Goal: Task Accomplishment & Management: Use online tool/utility

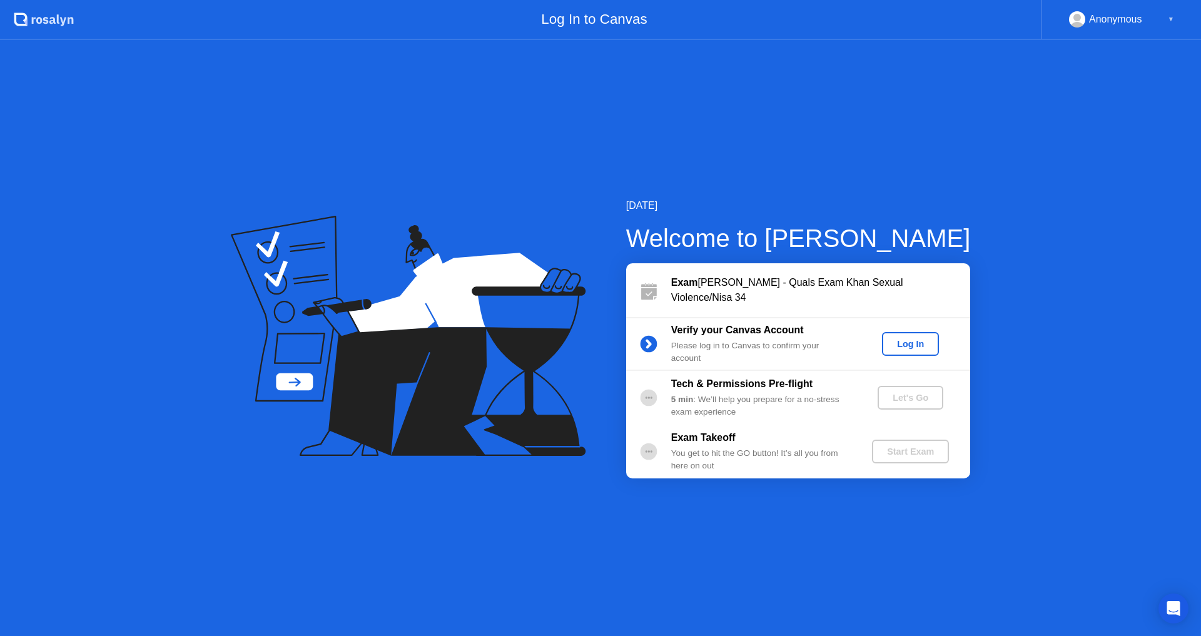
click at [911, 340] on div "Log In" at bounding box center [910, 344] width 47 height 10
click at [903, 393] on div "Let's Go" at bounding box center [911, 398] width 56 height 10
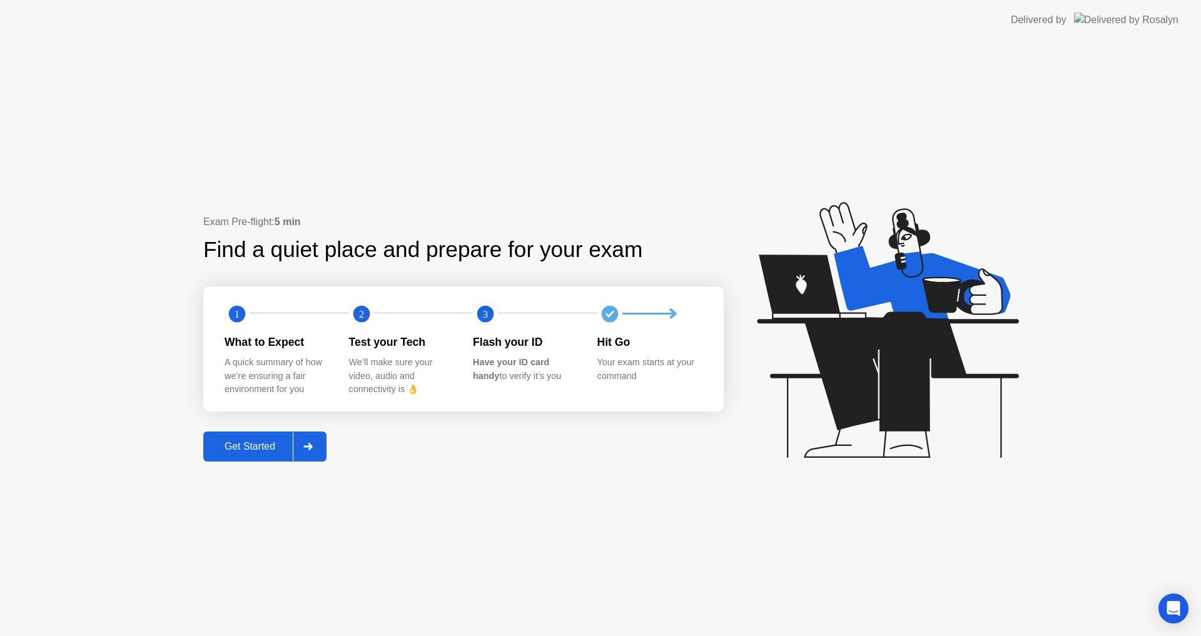
drag, startPoint x: 261, startPoint y: 440, endPoint x: 270, endPoint y: 444, distance: 9.3
click at [270, 444] on div "Get Started" at bounding box center [250, 446] width 86 height 11
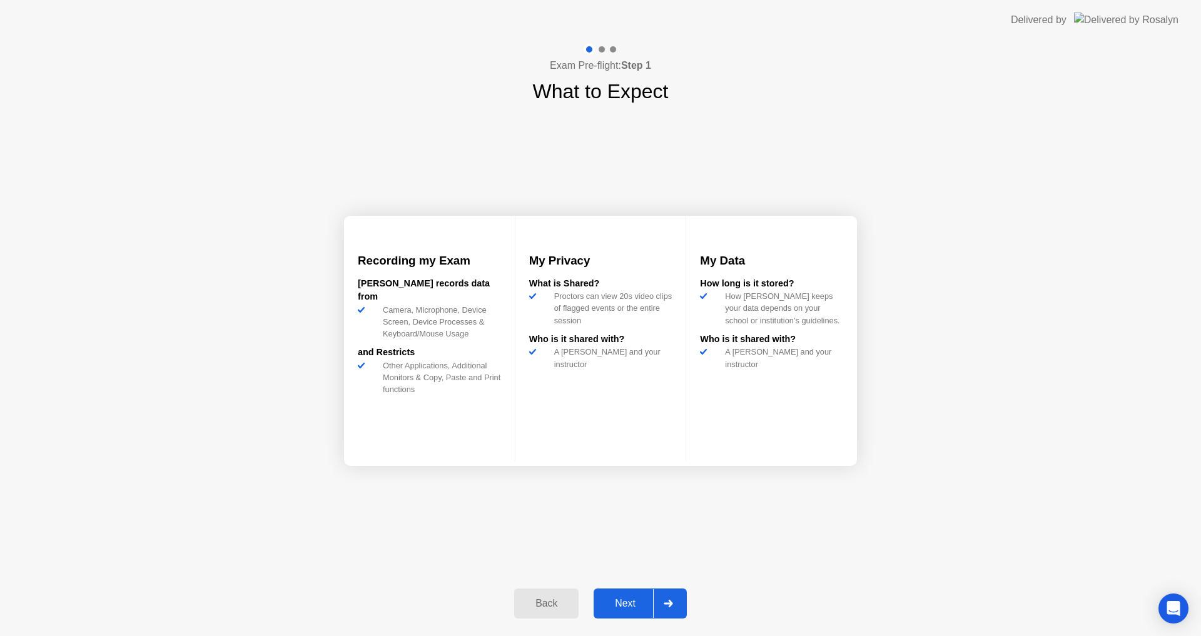
click at [620, 593] on button "Next" at bounding box center [640, 604] width 93 height 30
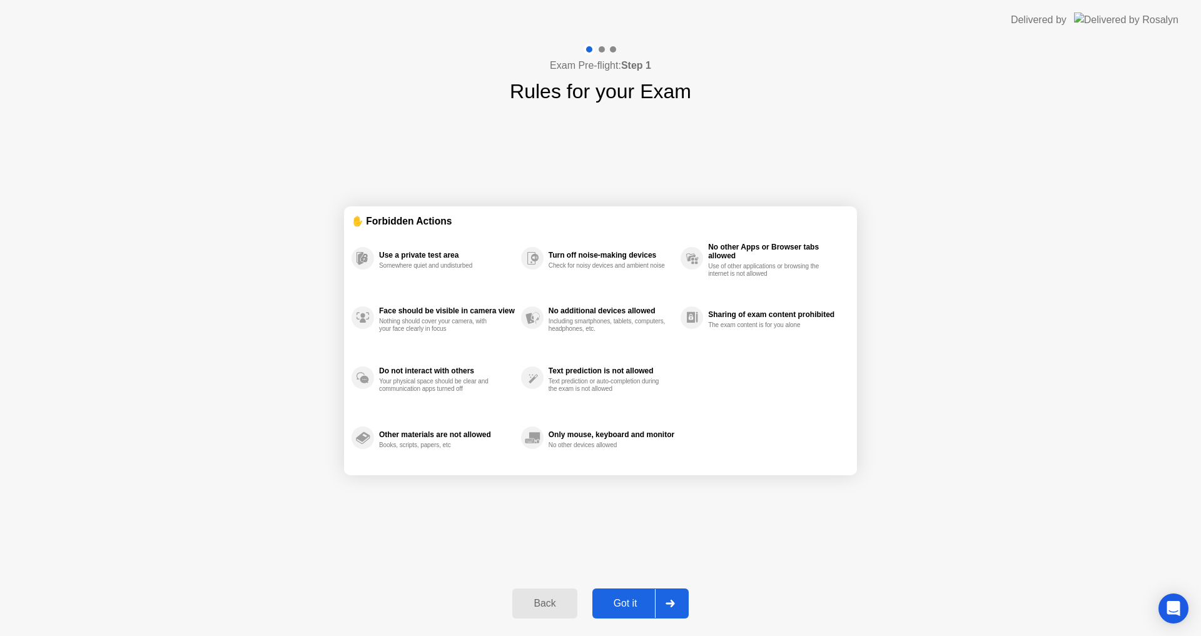
click at [624, 602] on div "Got it" at bounding box center [625, 603] width 59 height 11
select select "**********"
select select "*******"
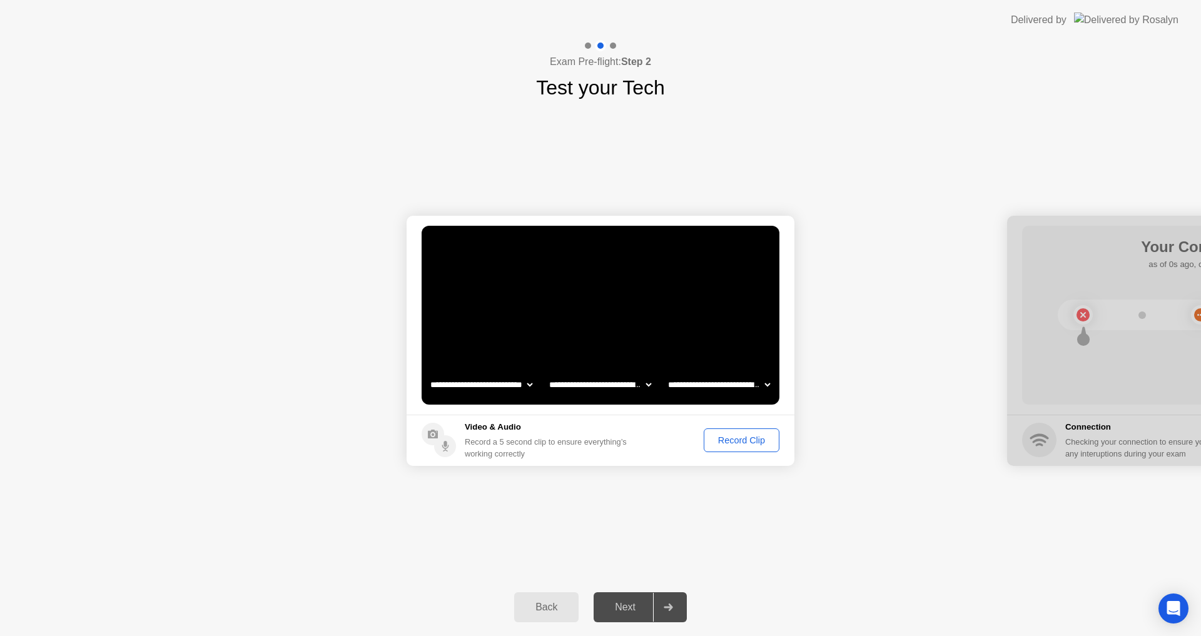
click at [736, 433] on button "Record Clip" at bounding box center [742, 441] width 76 height 24
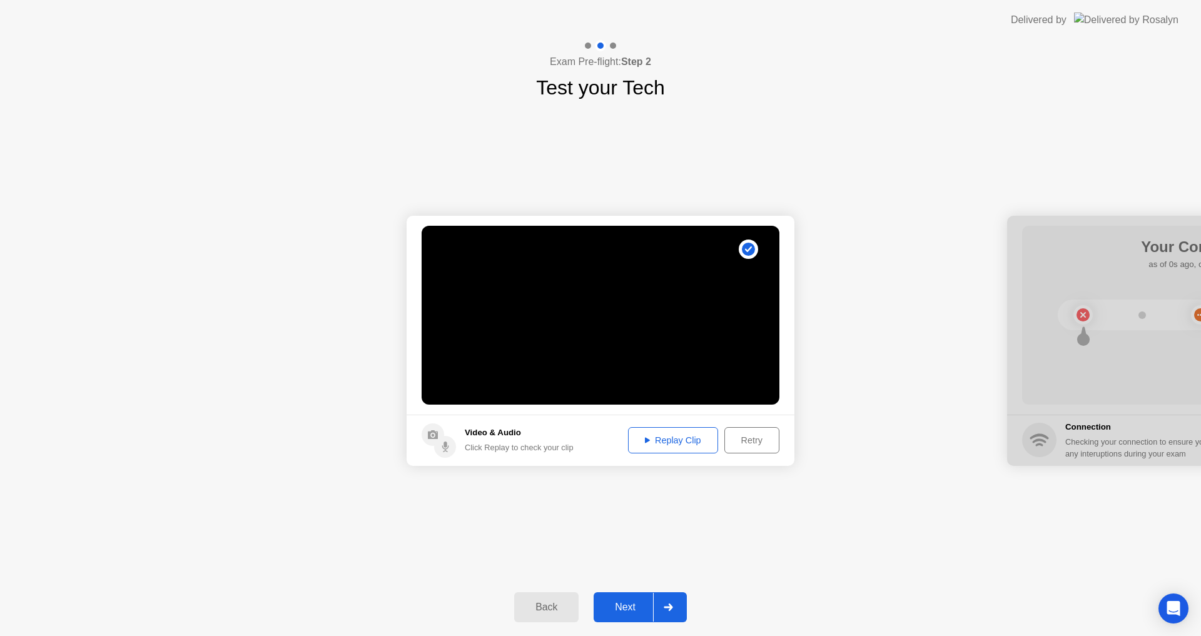
click at [628, 602] on div "Next" at bounding box center [625, 607] width 56 height 11
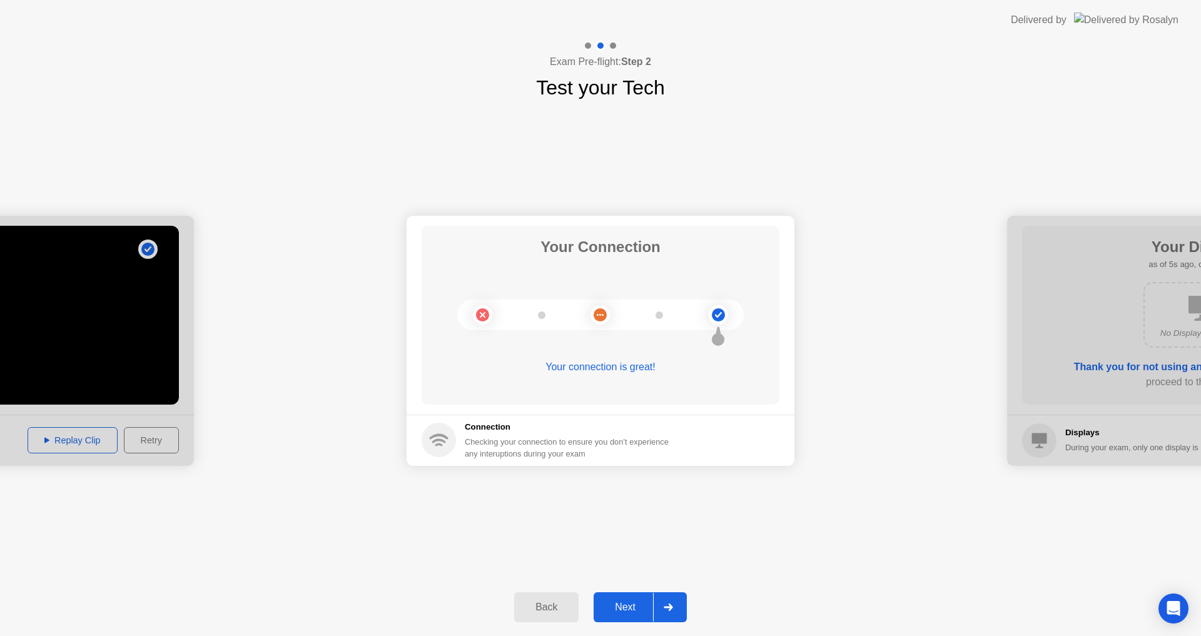
click at [627, 599] on button "Next" at bounding box center [640, 607] width 93 height 30
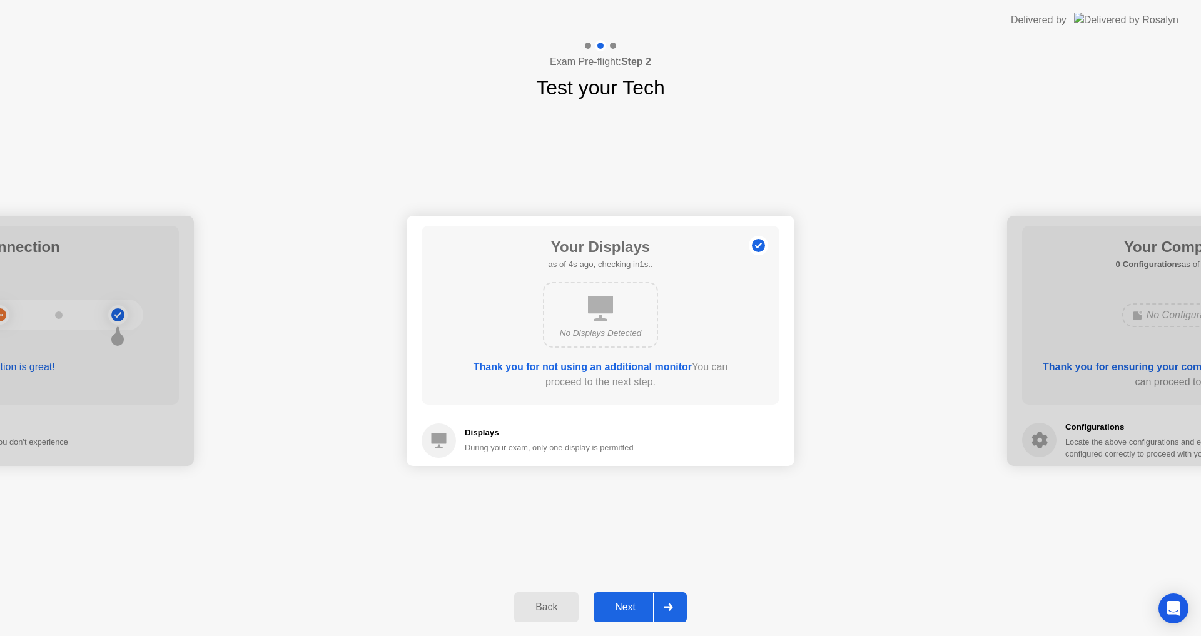
click at [626, 605] on div "Next" at bounding box center [625, 607] width 56 height 11
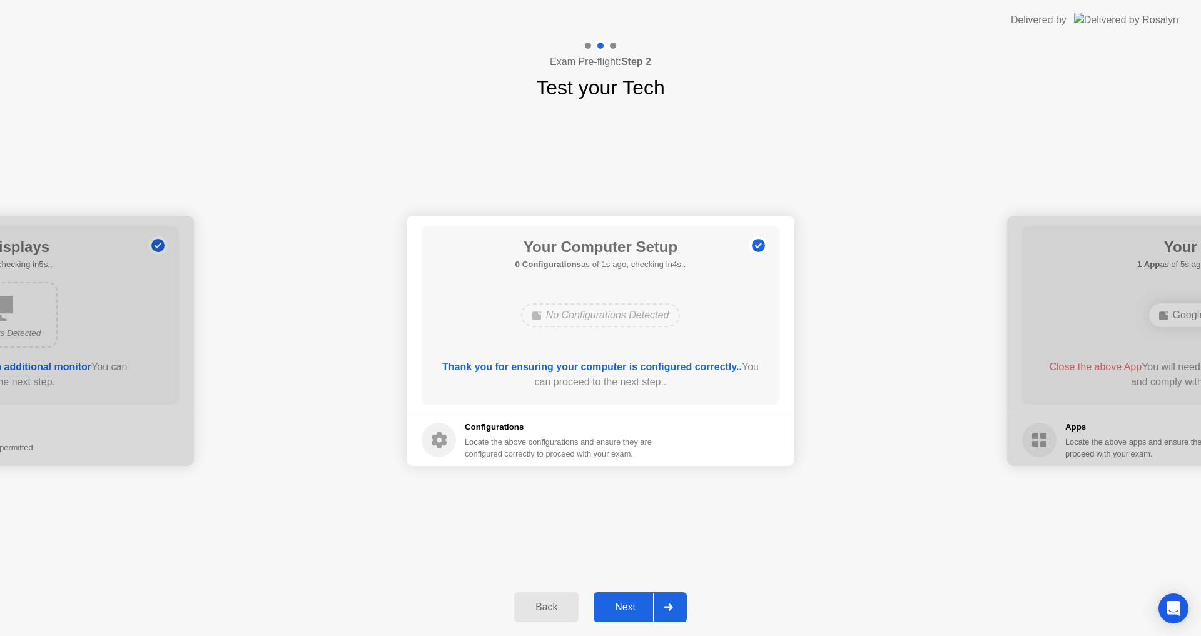
click at [626, 605] on div "Next" at bounding box center [625, 607] width 56 height 11
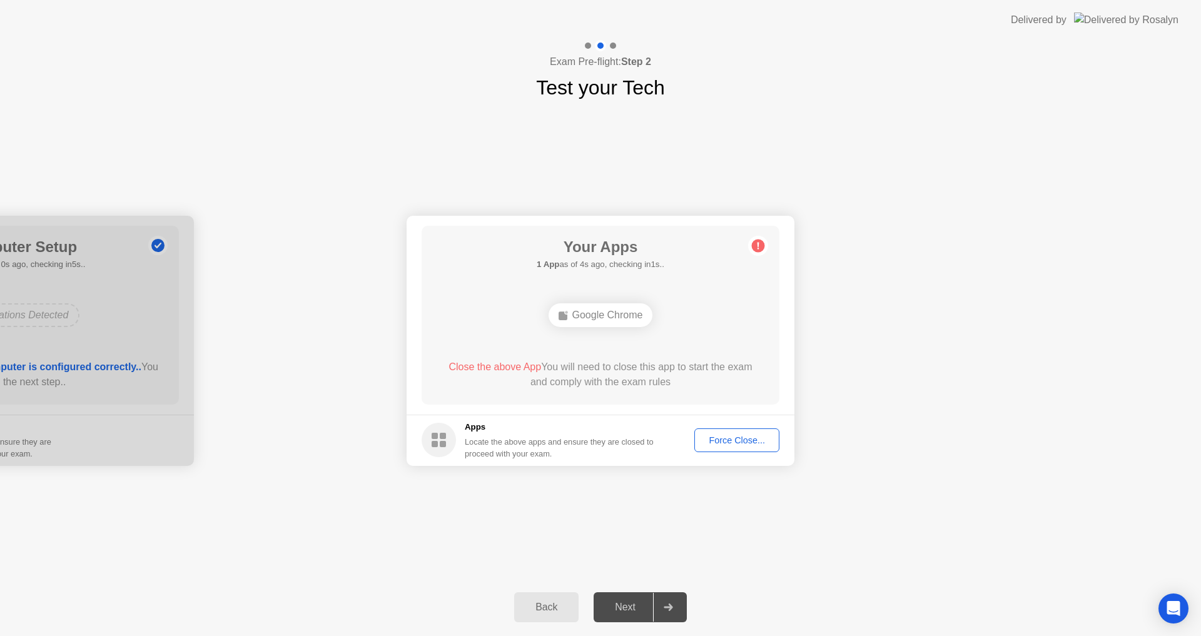
click at [751, 433] on button "Force Close..." at bounding box center [736, 441] width 85 height 24
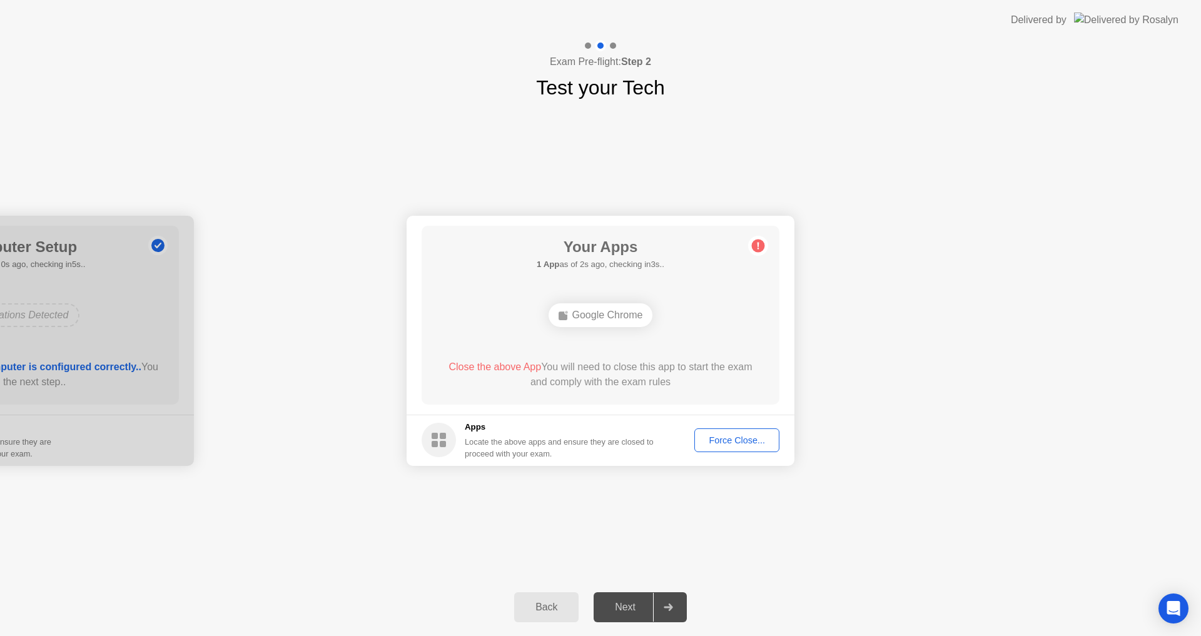
click at [736, 432] on button "Force Close..." at bounding box center [736, 441] width 85 height 24
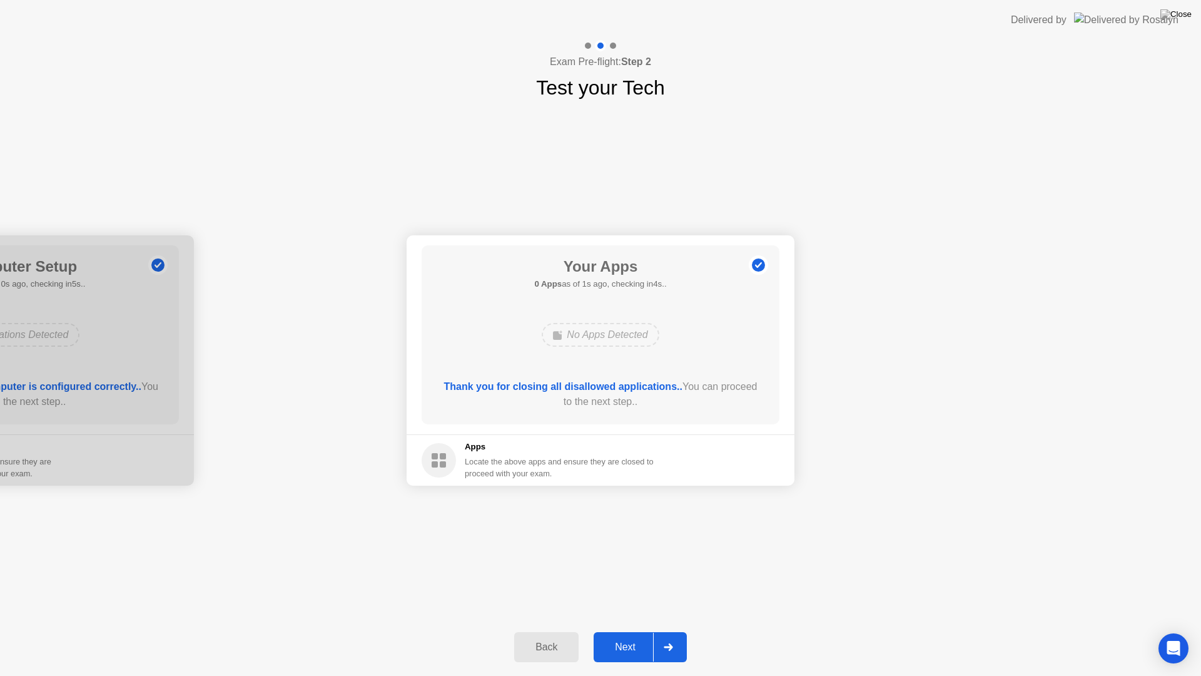
click at [626, 636] on button "Next" at bounding box center [640, 647] width 93 height 30
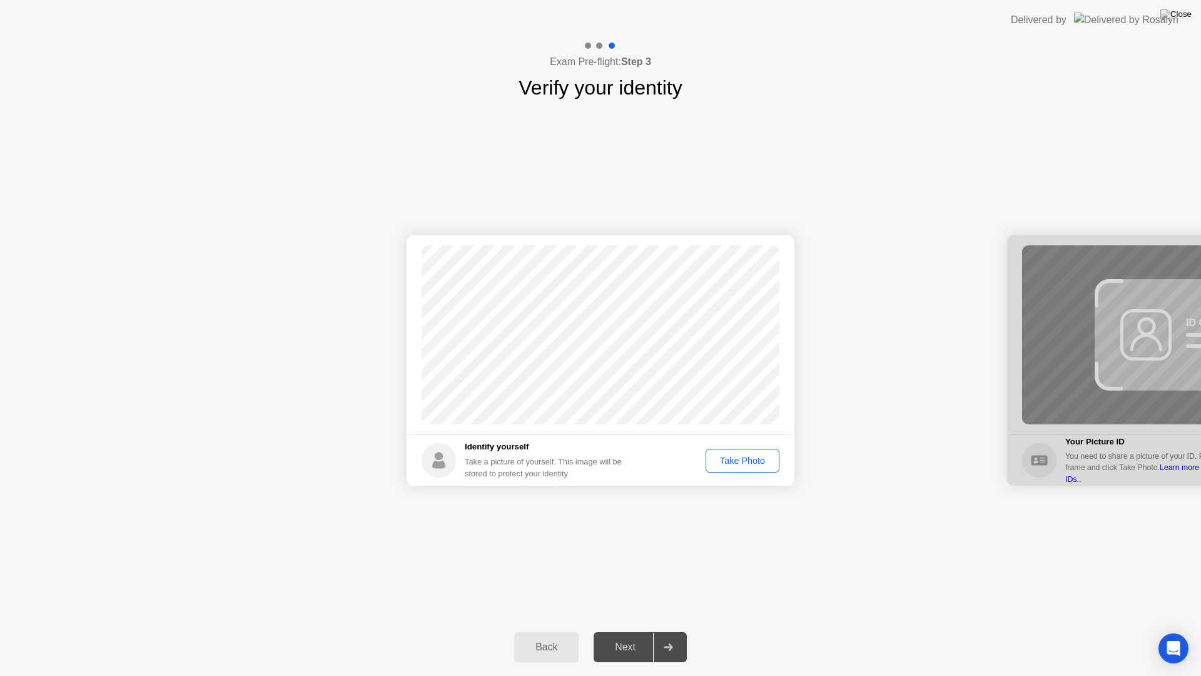
click at [754, 455] on div "Take Photo" at bounding box center [742, 460] width 65 height 10
click at [627, 636] on div "Next" at bounding box center [625, 646] width 56 height 11
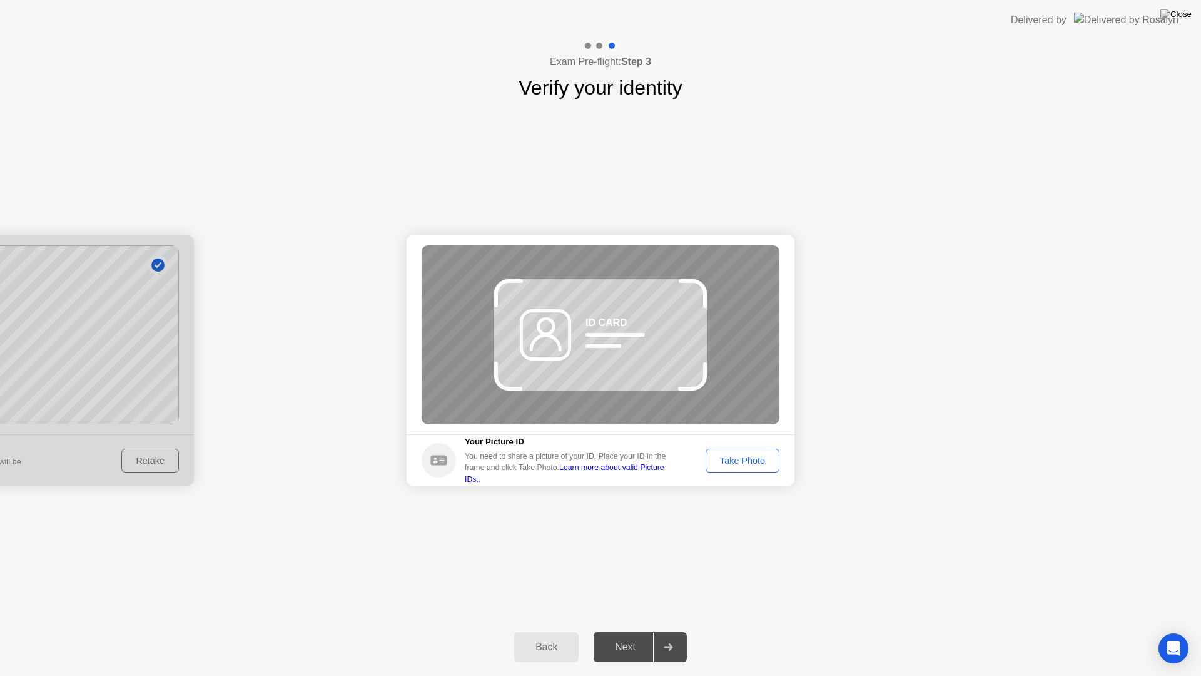
click at [749, 457] on div "Take Photo" at bounding box center [742, 460] width 65 height 10
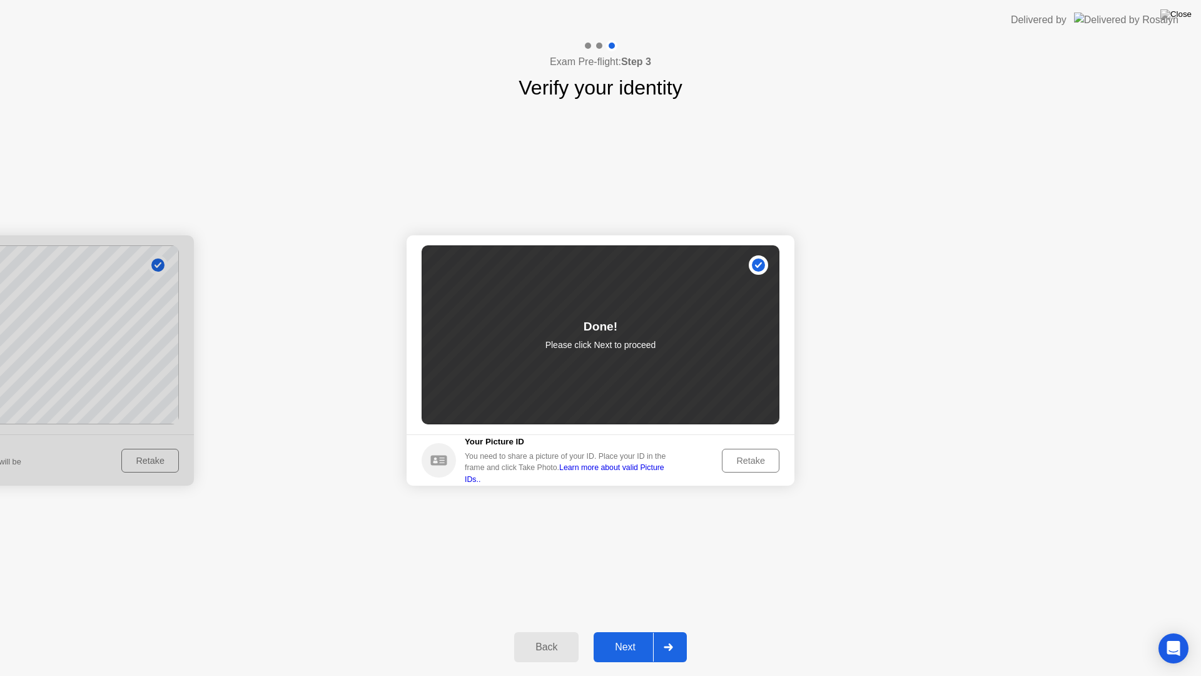
click at [627, 636] on button "Next" at bounding box center [640, 647] width 93 height 30
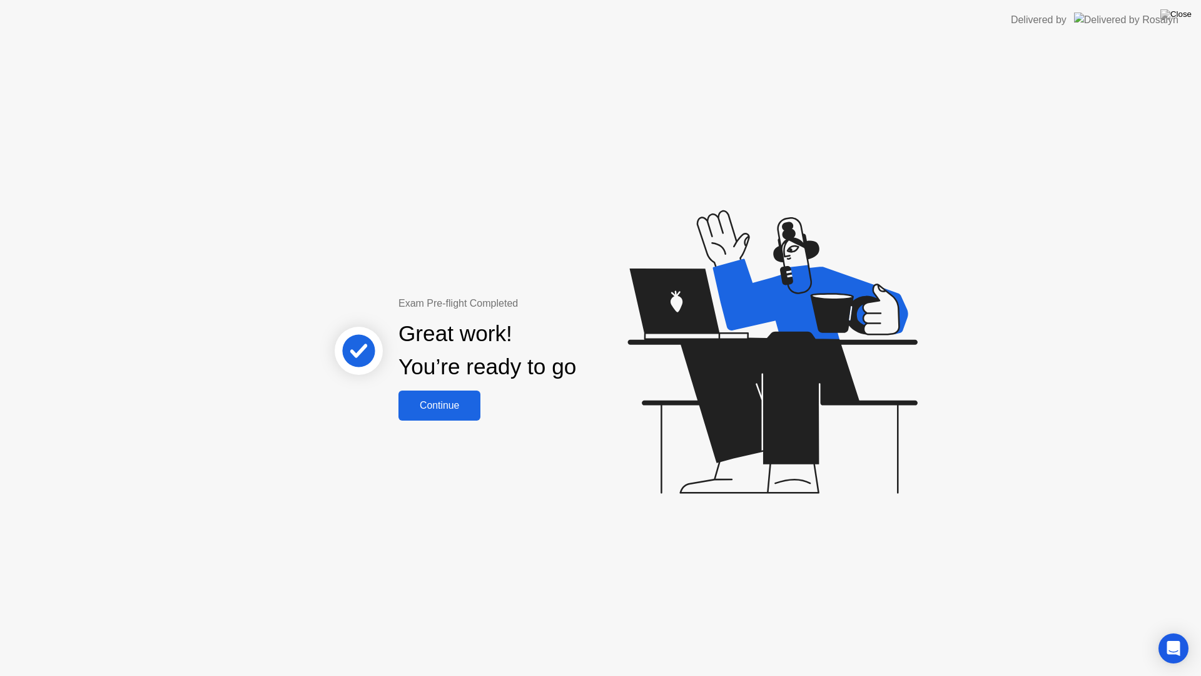
click at [456, 400] on div "Continue" at bounding box center [439, 405] width 74 height 11
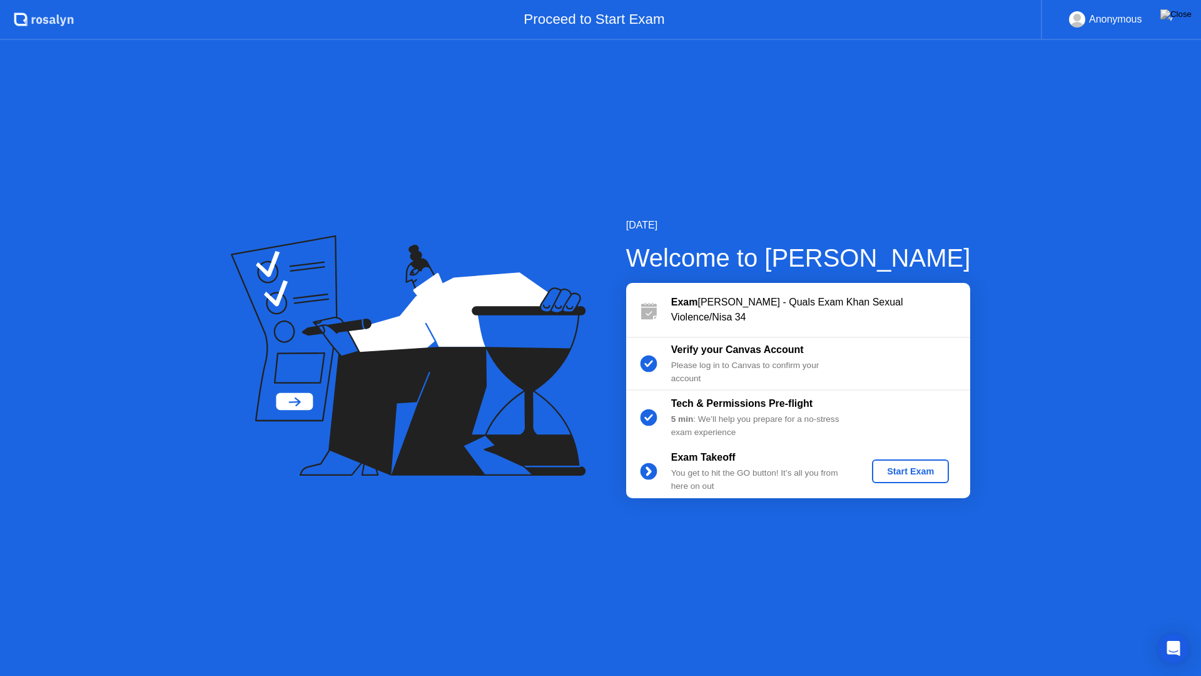
click at [913, 468] on div "Start Exam" at bounding box center [910, 471] width 67 height 10
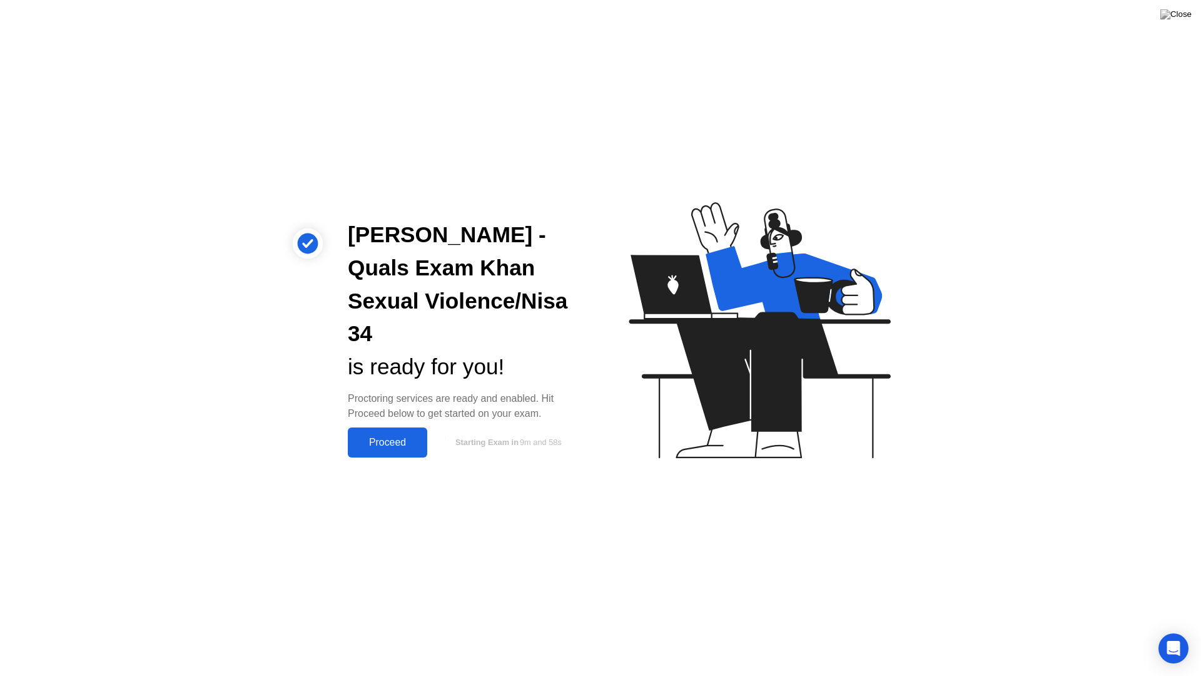
click at [395, 440] on div "Proceed" at bounding box center [388, 442] width 72 height 11
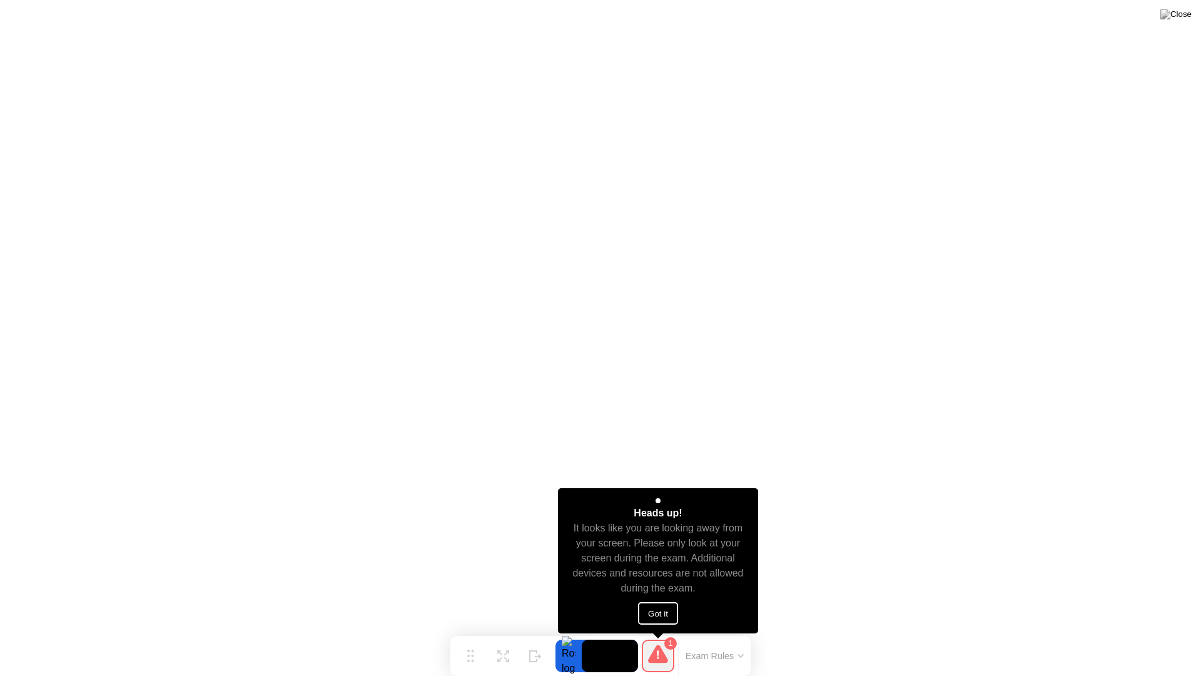
click at [660, 609] on button "Got it" at bounding box center [658, 613] width 40 height 23
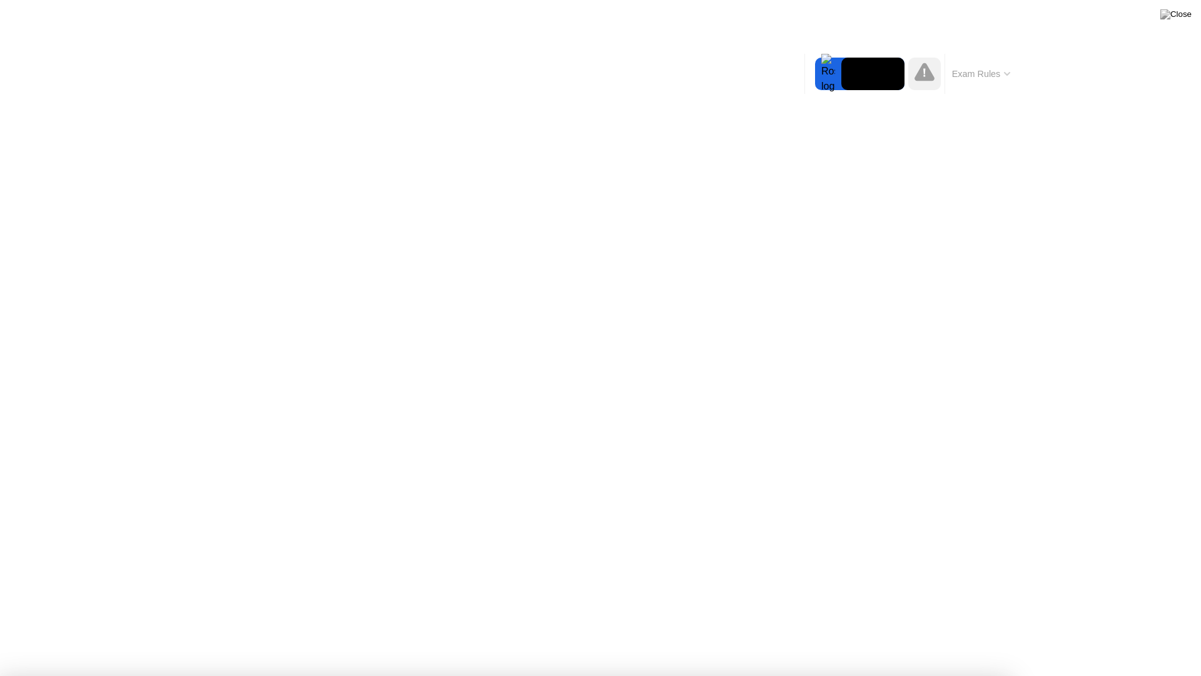
drag, startPoint x: 584, startPoint y: 494, endPoint x: 586, endPoint y: 484, distance: 10.2
